Goal: Task Accomplishment & Management: Check status

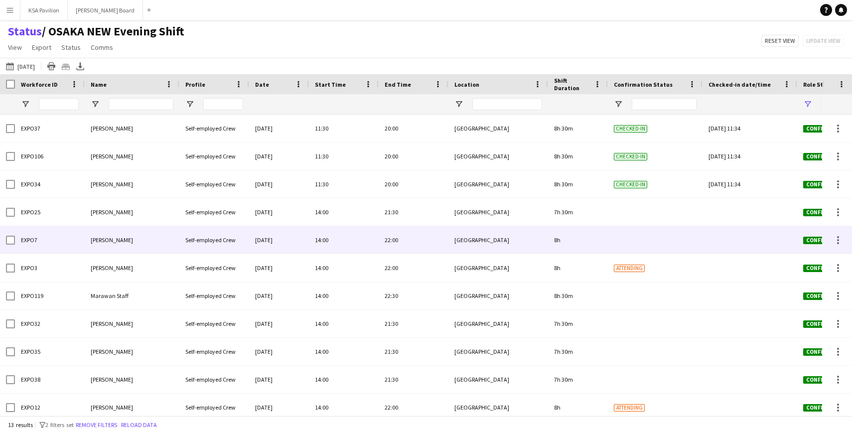
scroll to position [62, 0]
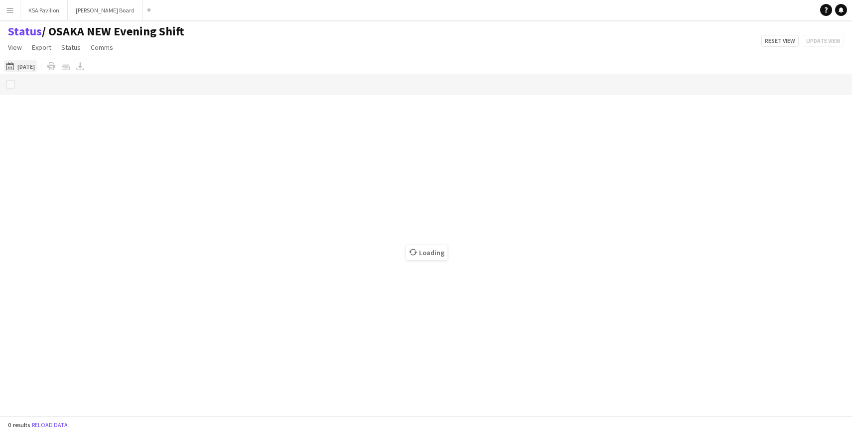
click at [25, 66] on button "This Week [DATE]" at bounding box center [20, 66] width 33 height 12
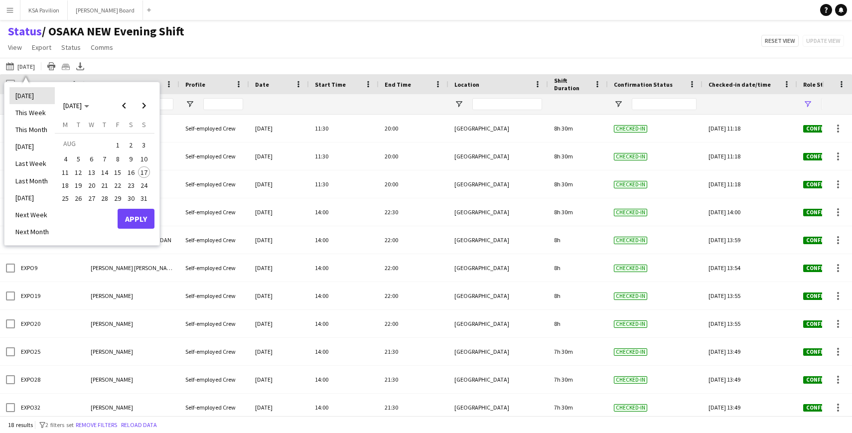
click at [36, 95] on li "[DATE]" at bounding box center [31, 95] width 45 height 17
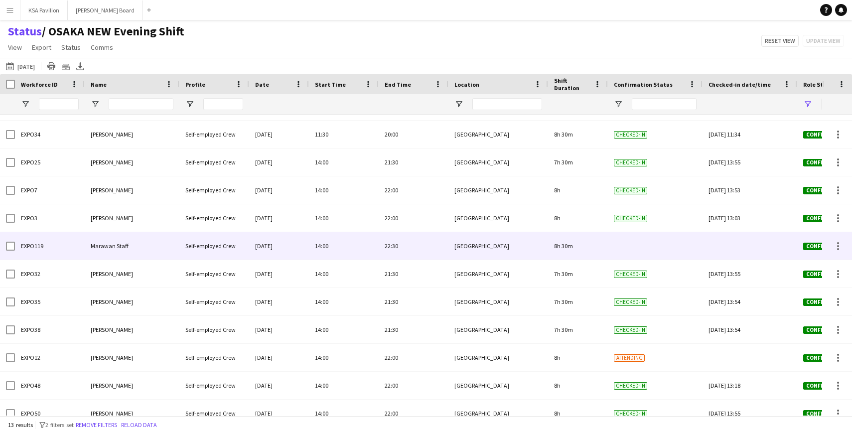
scroll to position [62, 0]
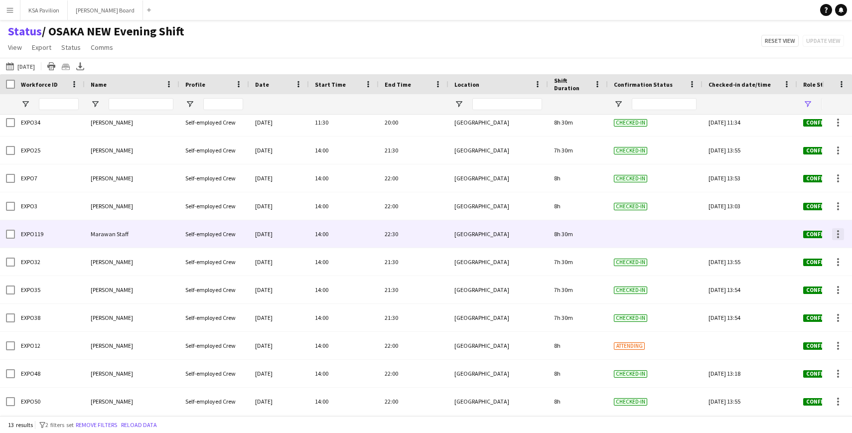
click at [839, 237] on div at bounding box center [838, 237] width 2 height 2
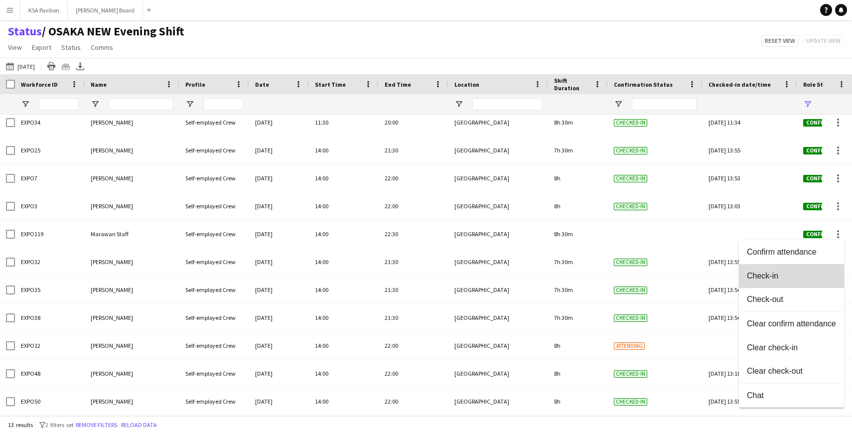
click at [793, 279] on span "Check-in" at bounding box center [791, 276] width 89 height 9
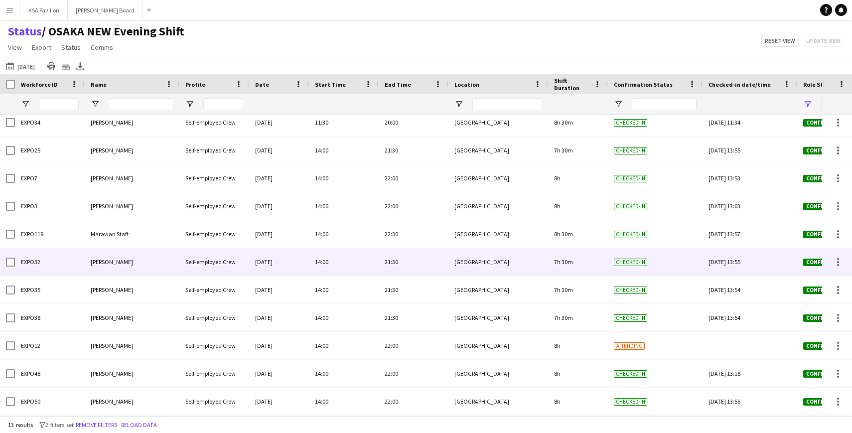
scroll to position [0, 0]
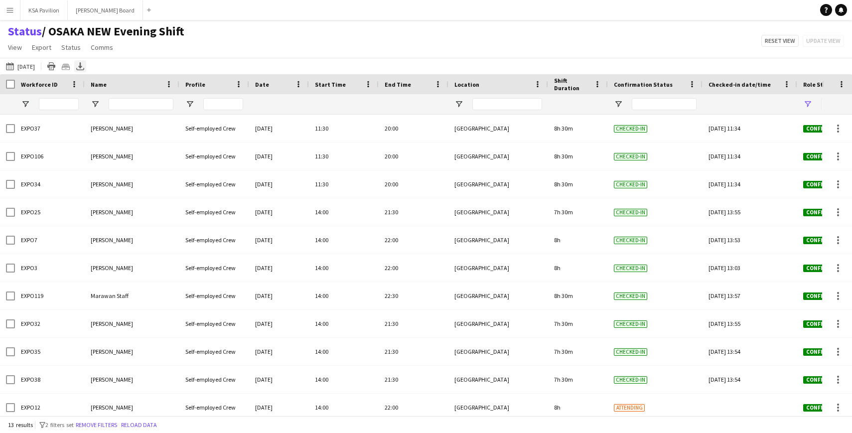
click at [79, 67] on icon at bounding box center [80, 65] width 4 height 6
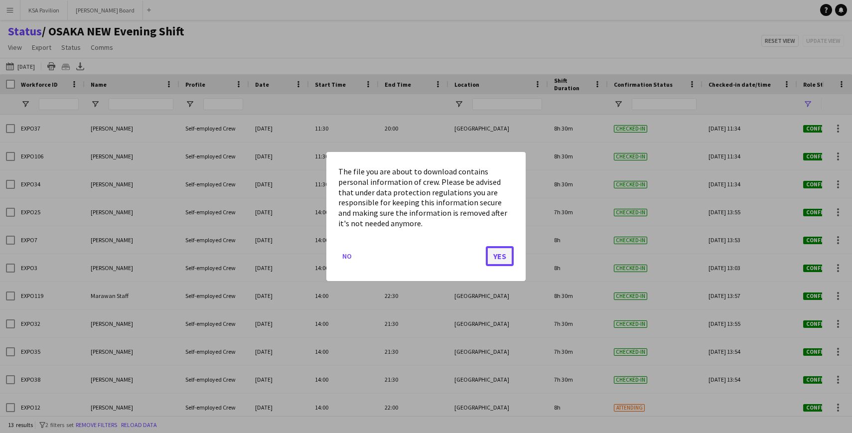
click at [491, 249] on button "Yes" at bounding box center [500, 256] width 28 height 20
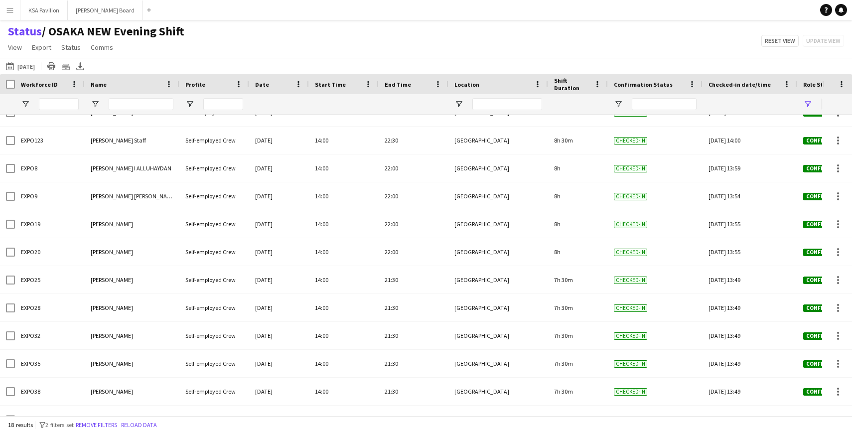
scroll to position [201, 0]
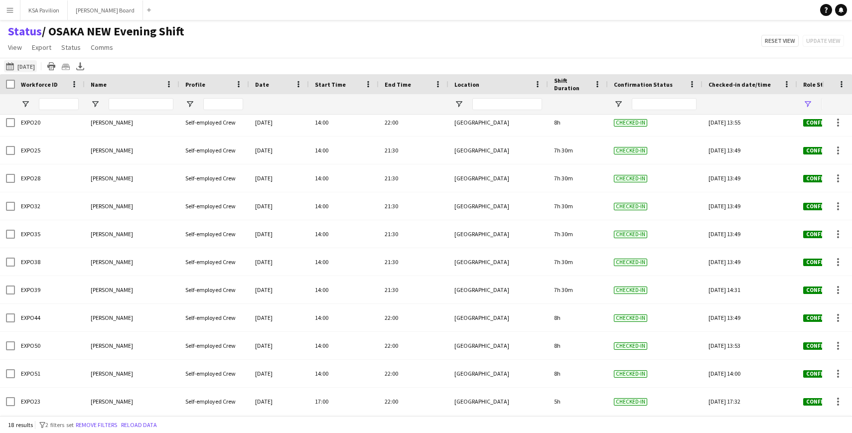
click at [37, 65] on button "This Week [DATE]" at bounding box center [20, 66] width 33 height 12
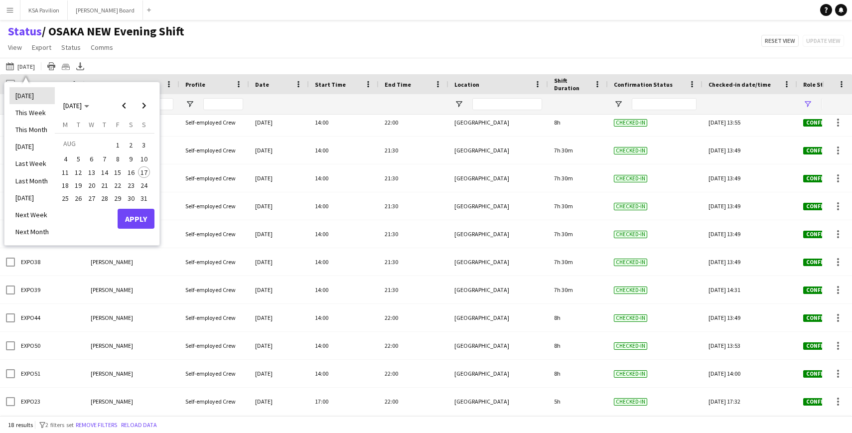
click at [38, 95] on li "[DATE]" at bounding box center [31, 95] width 45 height 17
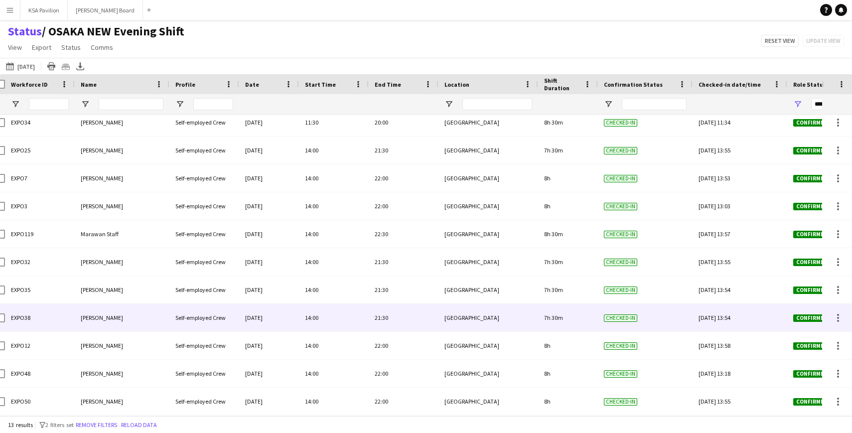
scroll to position [0, 0]
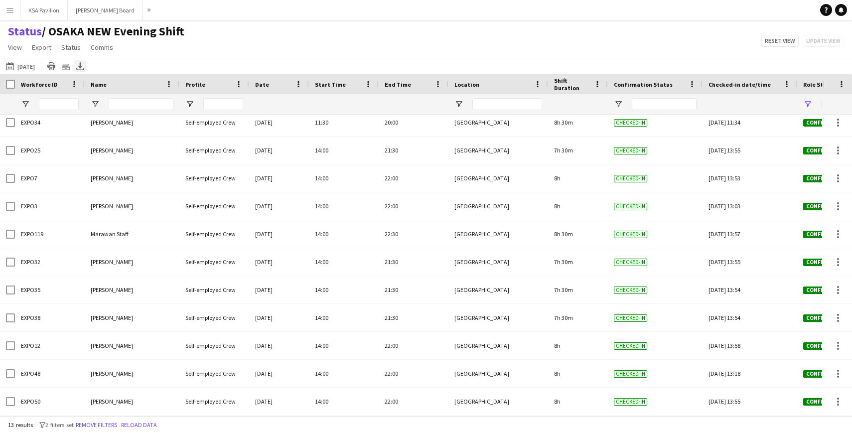
click at [77, 64] on icon "Export XLSX" at bounding box center [80, 66] width 8 height 8
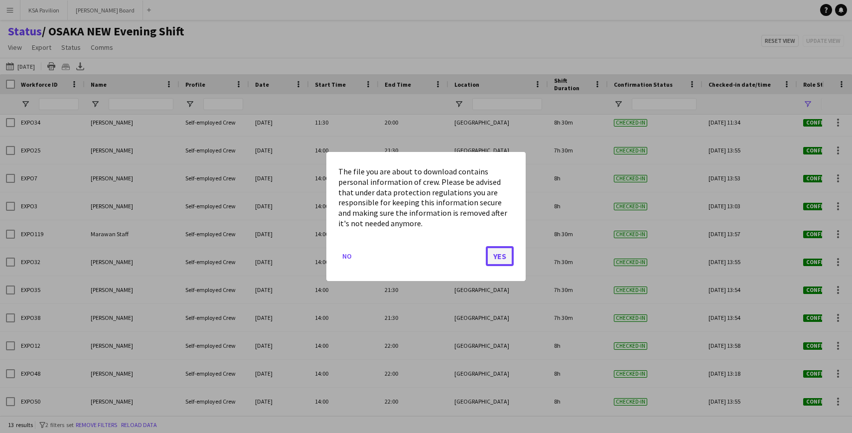
click at [496, 255] on button "Yes" at bounding box center [500, 256] width 28 height 20
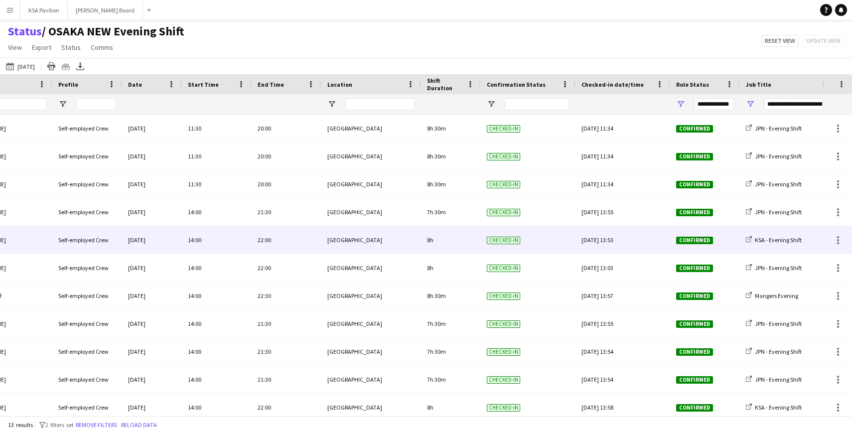
scroll to position [0, 26]
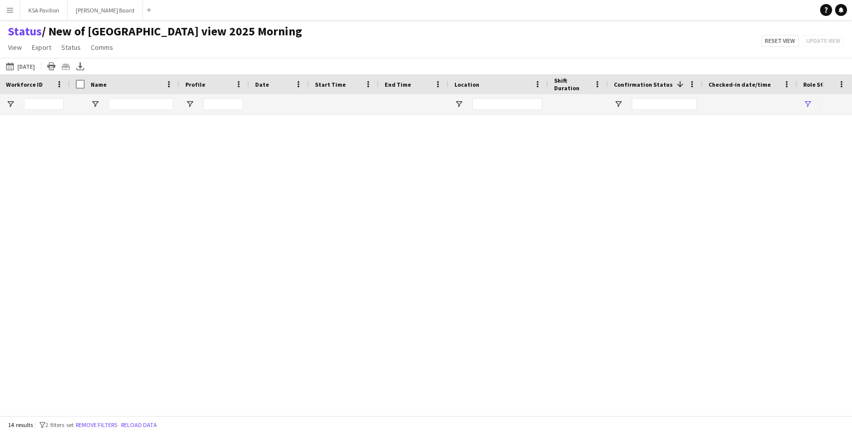
type input "**********"
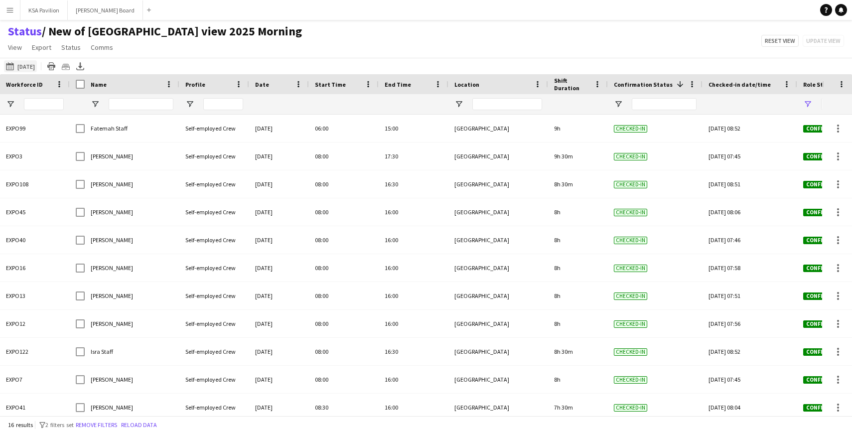
click at [32, 64] on button "Today 08-07-2025" at bounding box center [20, 66] width 33 height 12
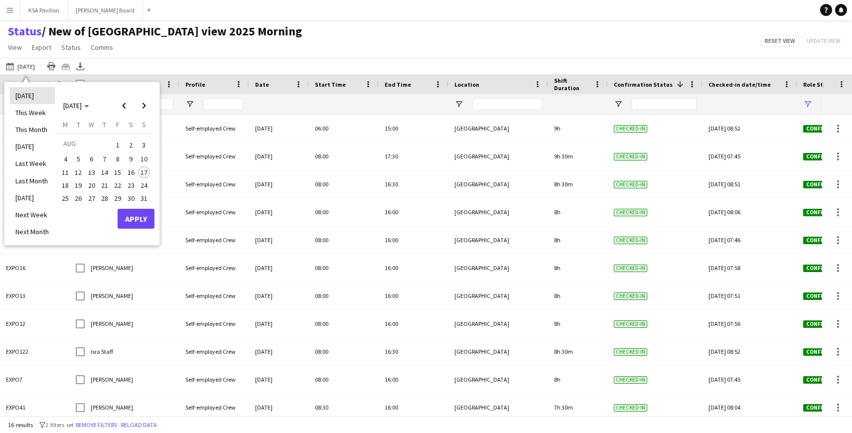
click at [36, 91] on li "[DATE]" at bounding box center [31, 95] width 45 height 17
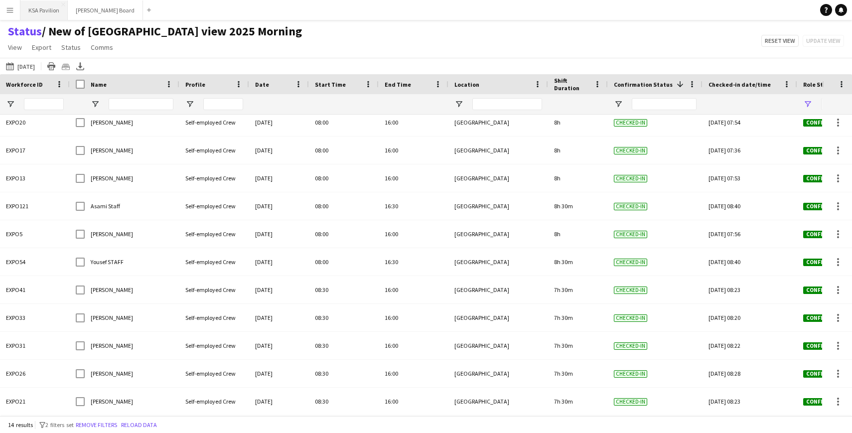
click at [39, 12] on button "KSA Pavilion Close" at bounding box center [43, 9] width 47 height 19
